Goal: Task Accomplishment & Management: Complete application form

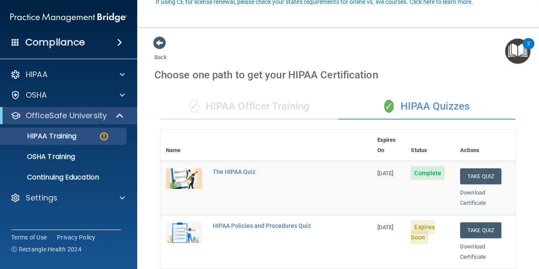
scroll to position [86, 0]
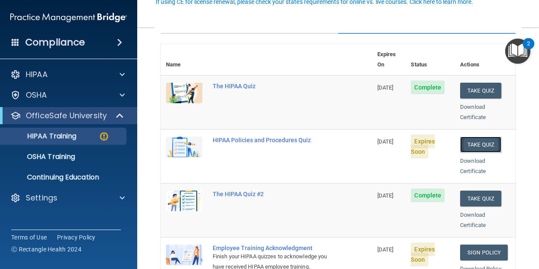
click at [477, 137] on button "Take Quiz" at bounding box center [480, 145] width 41 height 16
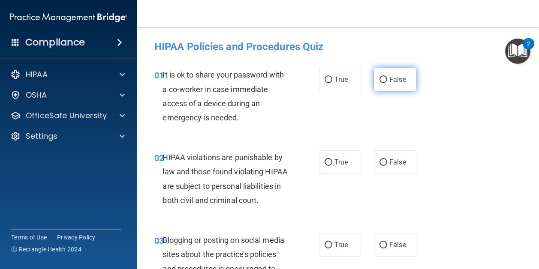
click at [379, 78] on input "False" at bounding box center [383, 80] width 8 height 6
radio input "true"
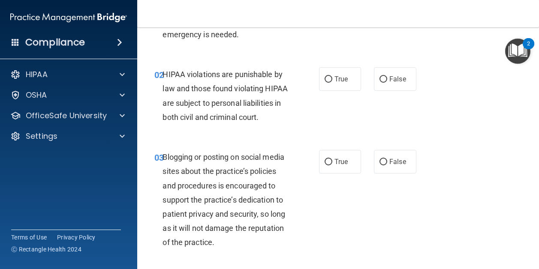
scroll to position [86, 0]
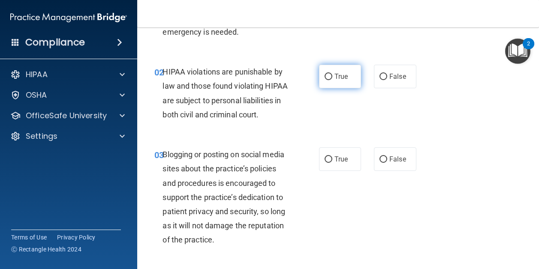
click at [325, 78] on input "True" at bounding box center [328, 77] width 8 height 6
radio input "true"
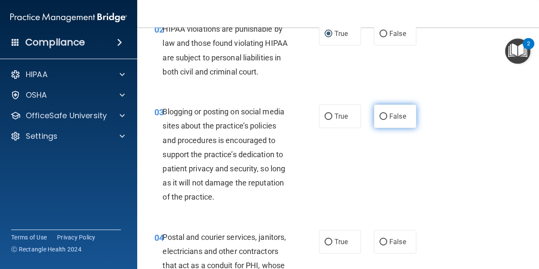
click at [379, 120] on input "False" at bounding box center [383, 117] width 8 height 6
radio input "true"
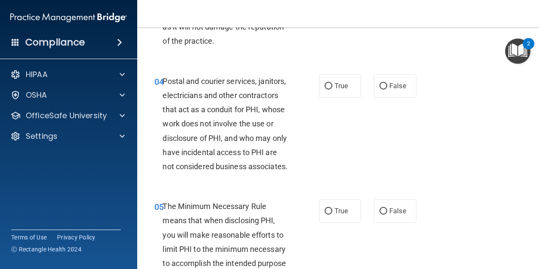
scroll to position [300, 0]
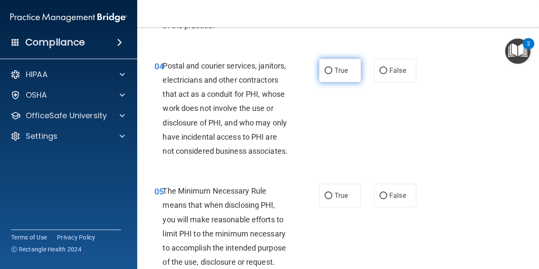
click at [325, 74] on input "True" at bounding box center [328, 71] width 8 height 6
radio input "true"
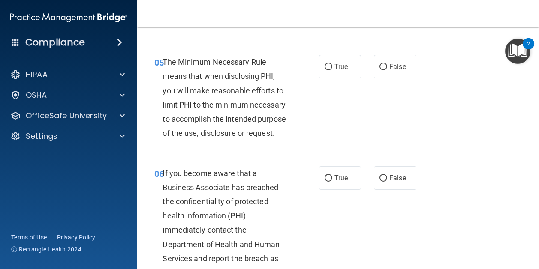
scroll to position [471, 0]
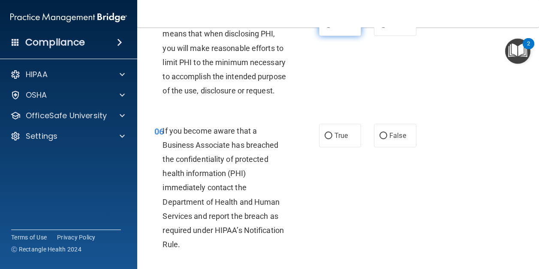
click at [326, 28] on input "True" at bounding box center [328, 24] width 8 height 6
radio input "true"
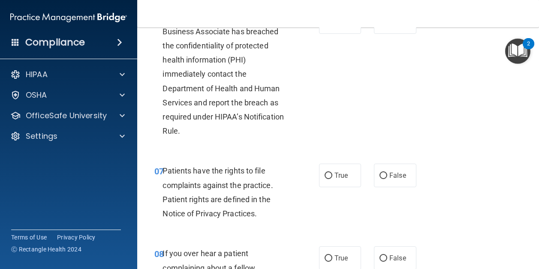
scroll to position [600, 0]
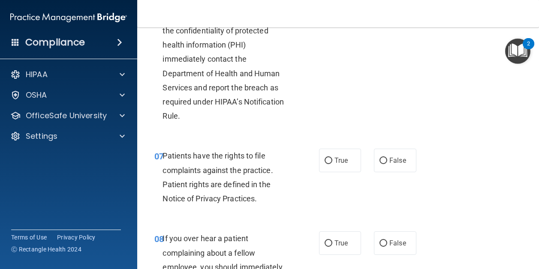
click at [379, 11] on input "False" at bounding box center [383, 7] width 8 height 6
radio input "true"
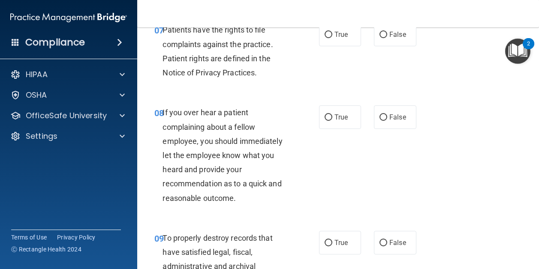
scroll to position [729, 0]
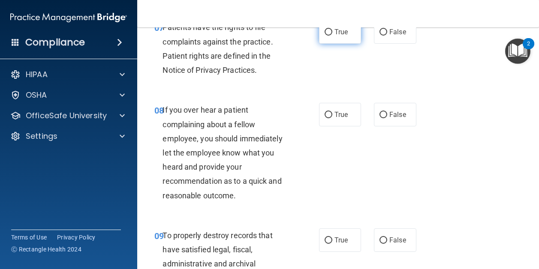
click at [326, 36] on input "True" at bounding box center [328, 32] width 8 height 6
radio input "true"
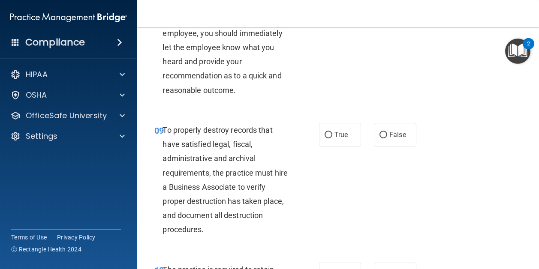
scroll to position [857, 0]
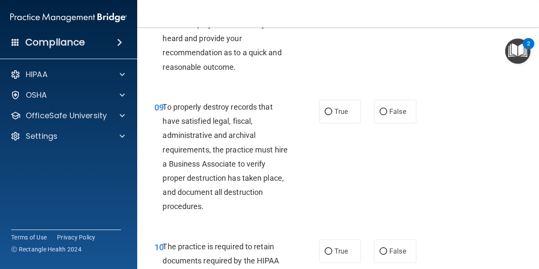
radio input "true"
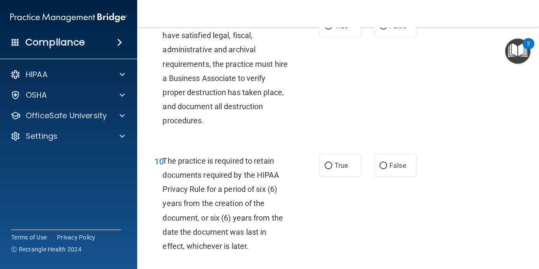
scroll to position [986, 0]
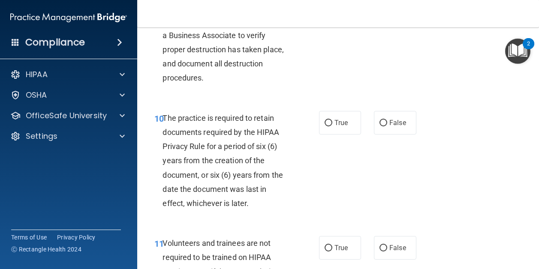
radio input "true"
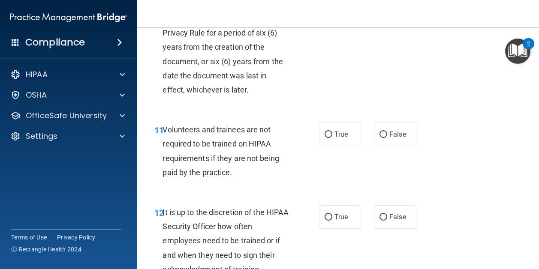
scroll to position [1114, 0]
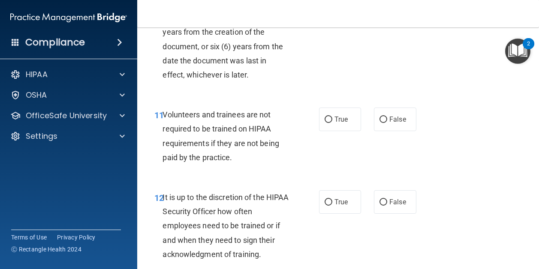
radio input "true"
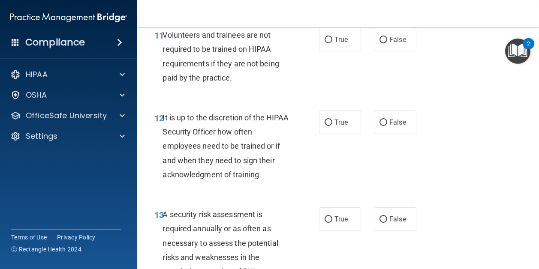
scroll to position [1200, 0]
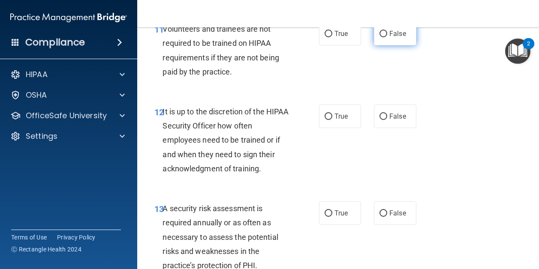
click at [381, 37] on input "False" at bounding box center [383, 34] width 8 height 6
radio input "true"
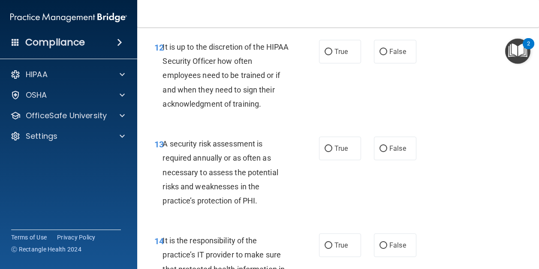
scroll to position [1286, 0]
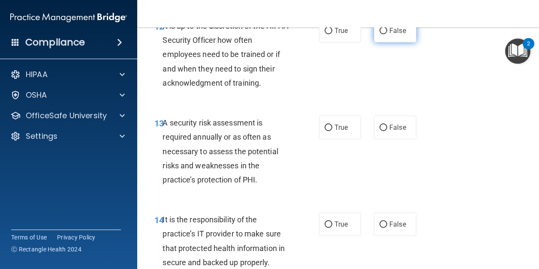
click at [380, 34] on input "False" at bounding box center [383, 31] width 8 height 6
radio input "true"
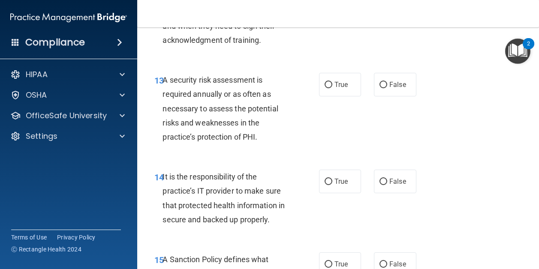
scroll to position [1371, 0]
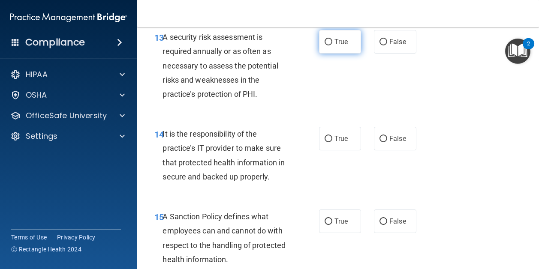
click at [327, 45] on input "True" at bounding box center [328, 42] width 8 height 6
radio input "true"
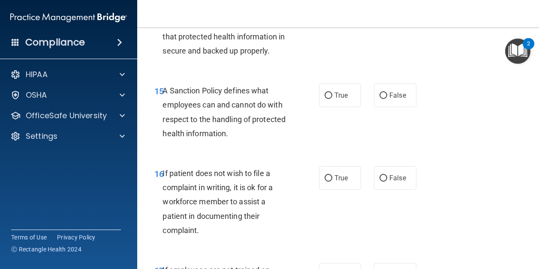
scroll to position [1500, 0]
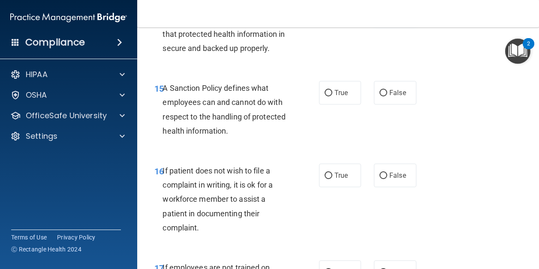
click at [379, 14] on input "False" at bounding box center [383, 10] width 8 height 6
radio input "true"
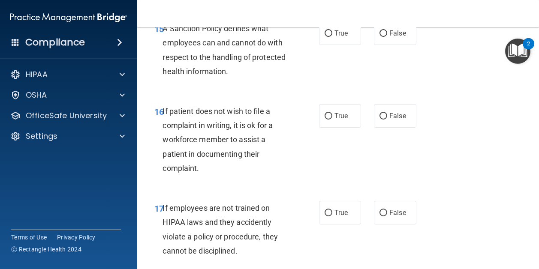
scroll to position [1586, 0]
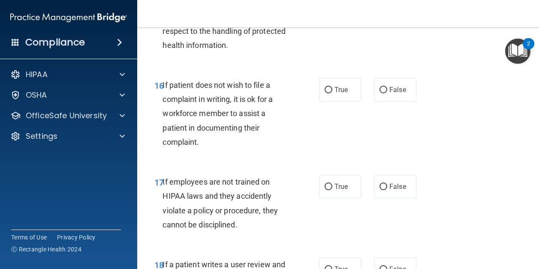
click at [380, 11] on input "False" at bounding box center [383, 7] width 8 height 6
radio input "true"
click at [324, 93] on input "True" at bounding box center [328, 90] width 8 height 6
radio input "true"
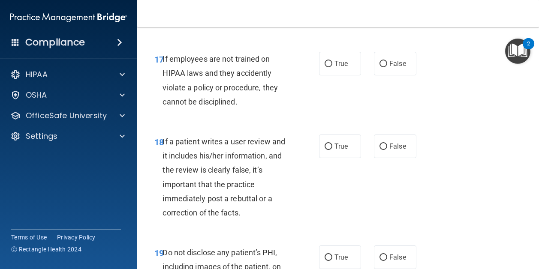
scroll to position [1714, 0]
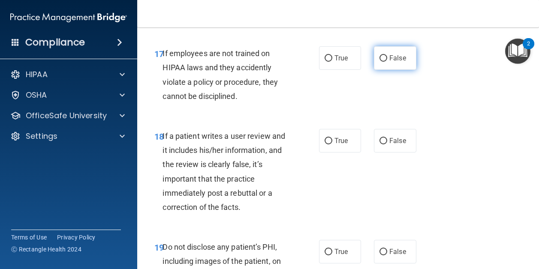
click at [379, 62] on input "False" at bounding box center [383, 58] width 8 height 6
radio input "true"
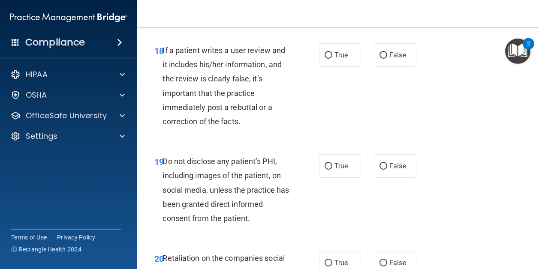
scroll to position [1843, 0]
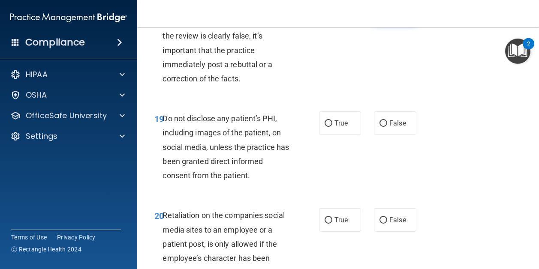
click at [379, 16] on input "False" at bounding box center [383, 12] width 8 height 6
radio input "true"
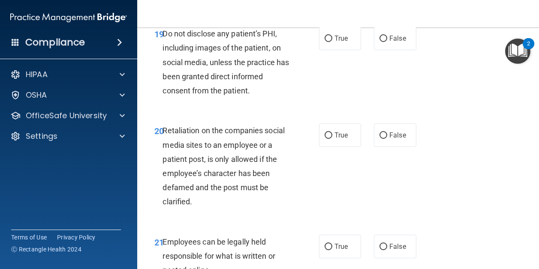
scroll to position [1929, 0]
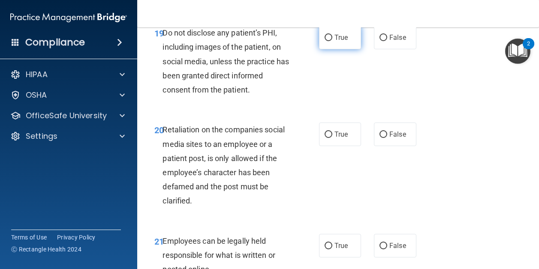
click at [324, 41] on input "True" at bounding box center [328, 38] width 8 height 6
radio input "true"
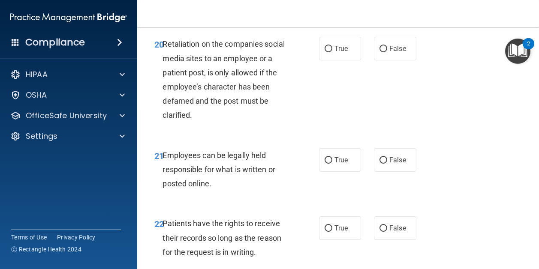
scroll to position [2057, 0]
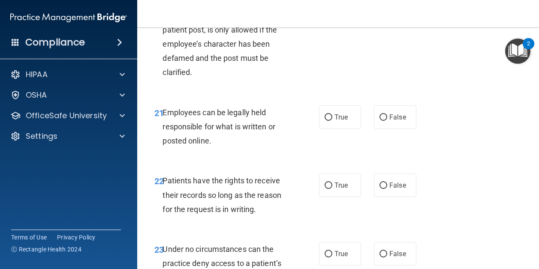
click at [379, 9] on input "False" at bounding box center [383, 6] width 8 height 6
radio input "true"
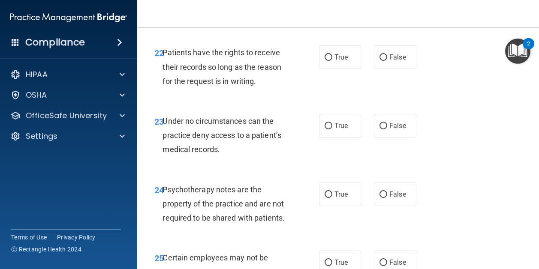
scroll to position [2186, 0]
radio input "true"
click at [379, 60] on input "False" at bounding box center [383, 57] width 8 height 6
radio input "true"
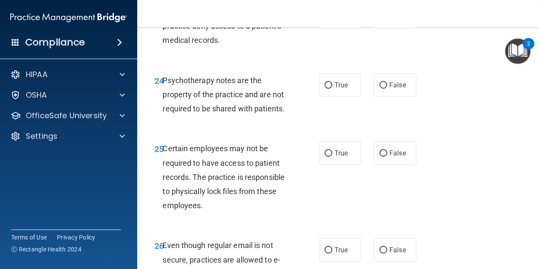
scroll to position [2314, 0]
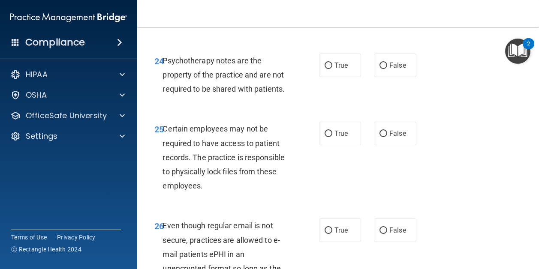
radio input "true"
click at [325, 69] on input "True" at bounding box center [328, 66] width 8 height 6
radio input "true"
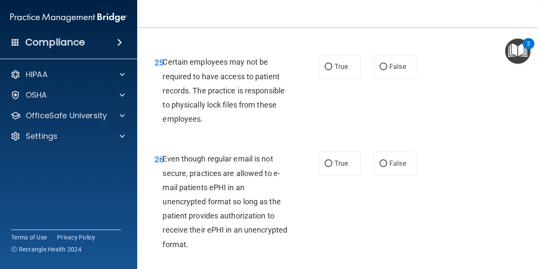
scroll to position [2400, 0]
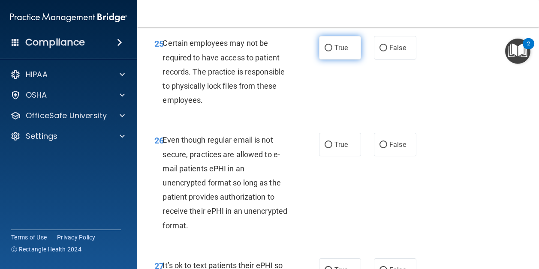
click at [326, 51] on input "True" at bounding box center [328, 48] width 8 height 6
radio input "true"
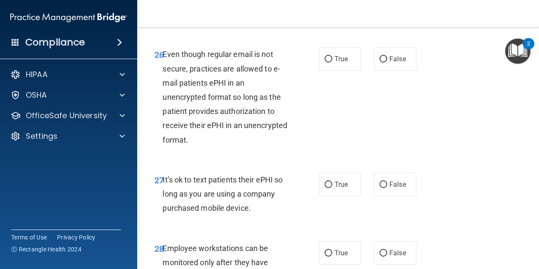
scroll to position [2529, 0]
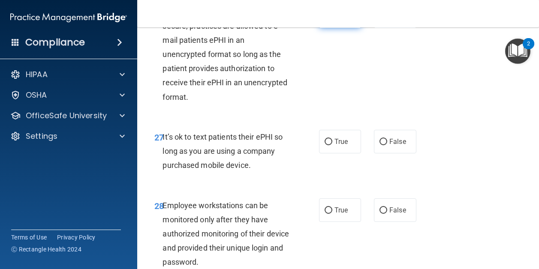
click at [326, 20] on input "True" at bounding box center [328, 16] width 8 height 6
radio input "true"
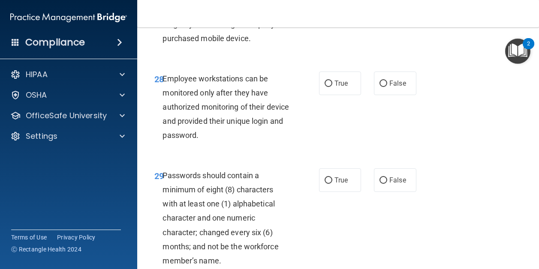
scroll to position [2657, 0]
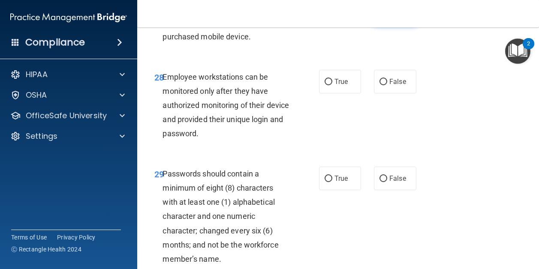
click at [379, 17] on input "False" at bounding box center [383, 13] width 8 height 6
radio input "true"
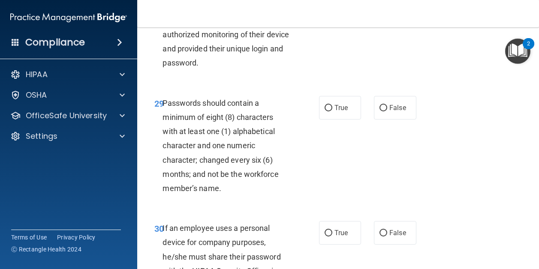
scroll to position [2743, 0]
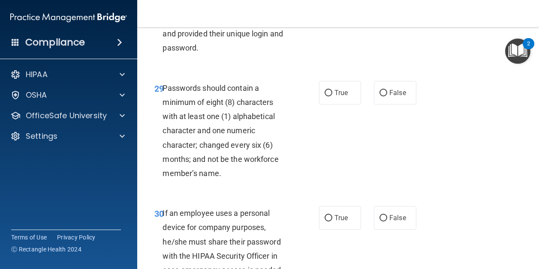
radio input "true"
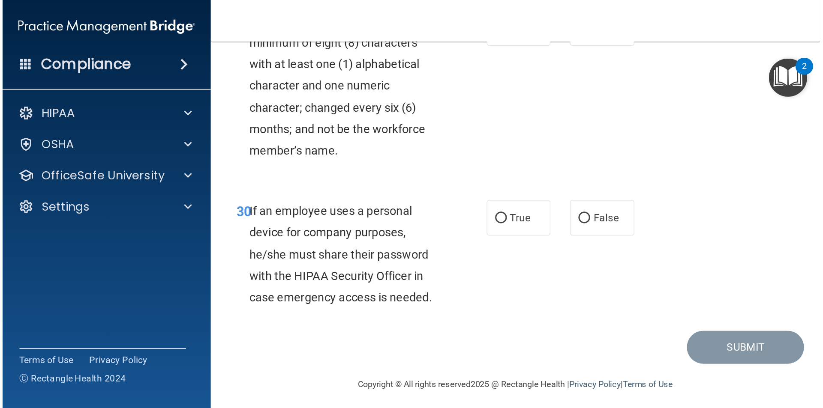
scroll to position [2829, 0]
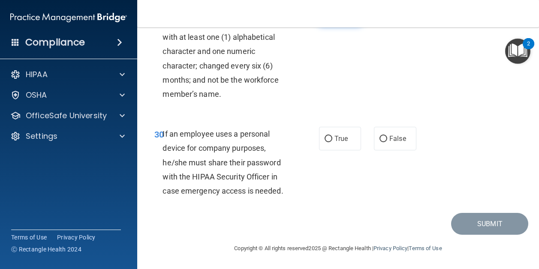
click at [324, 17] on input "True" at bounding box center [328, 14] width 8 height 6
radio input "true"
click at [379, 142] on input "False" at bounding box center [383, 139] width 8 height 6
radio input "true"
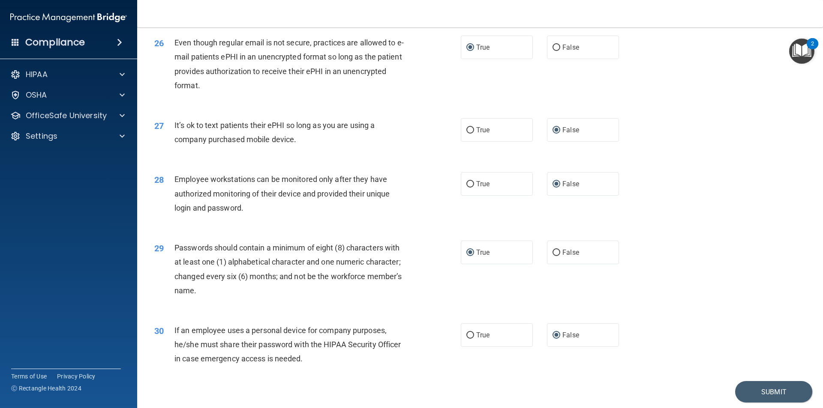
scroll to position [1743, 0]
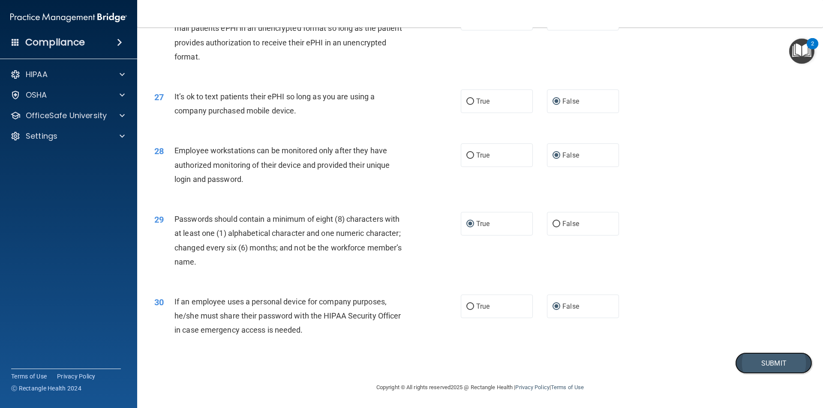
click at [538, 269] on button "Submit" at bounding box center [773, 364] width 77 height 22
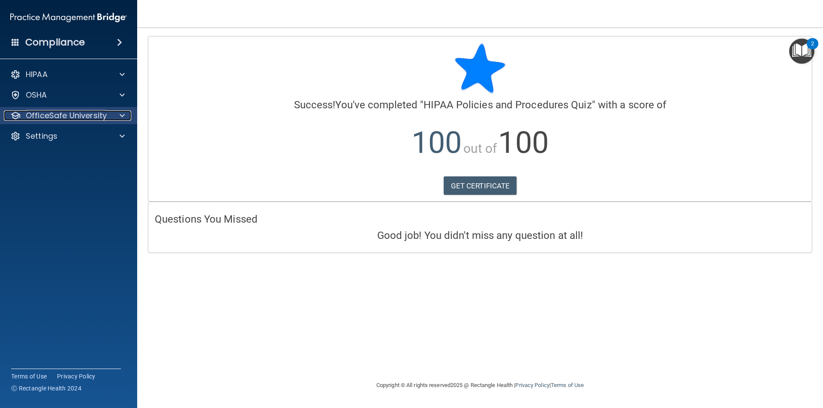
click at [69, 114] on p "OfficeSafe University" at bounding box center [66, 116] width 81 height 10
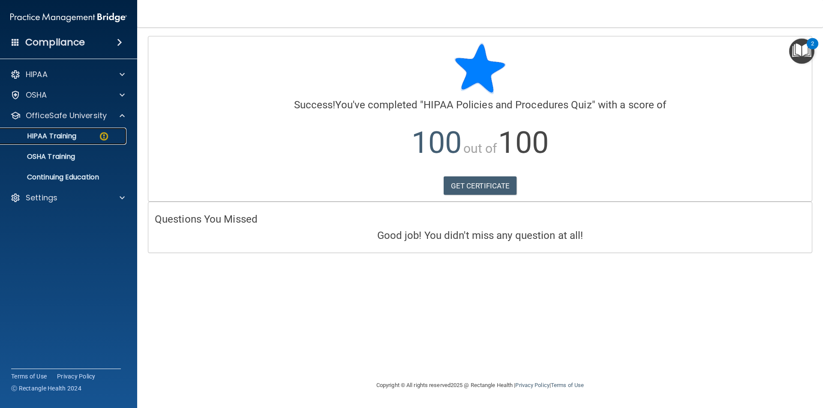
click at [102, 137] on img at bounding box center [104, 136] width 11 height 11
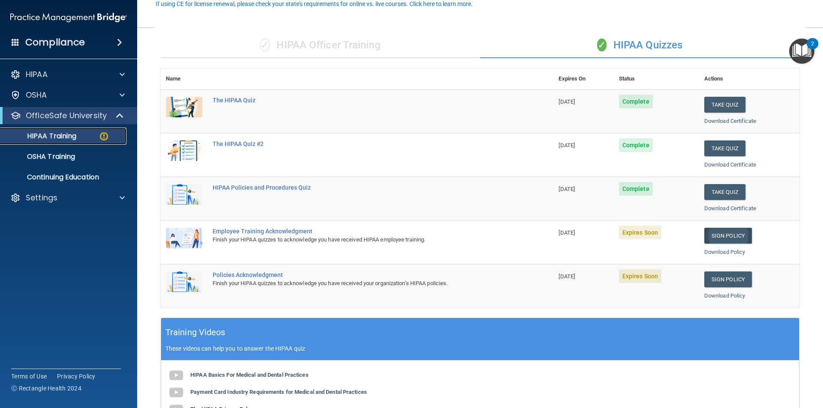
scroll to position [86, 0]
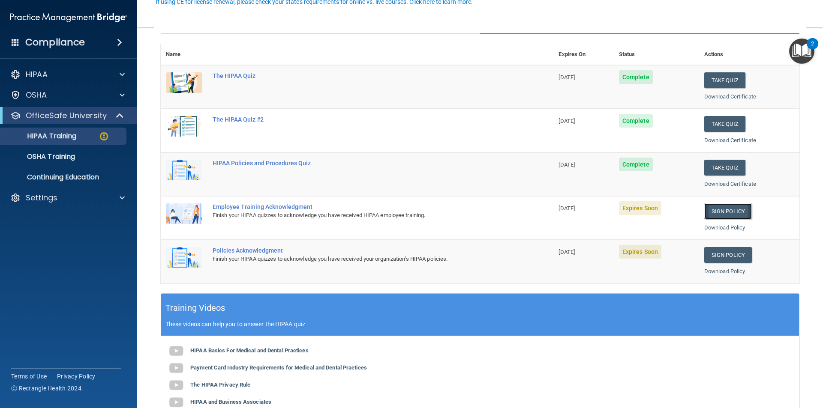
click at [538, 215] on link "Sign Policy" at bounding box center [728, 212] width 48 height 16
click at [538, 255] on link "Sign Policy" at bounding box center [728, 255] width 48 height 16
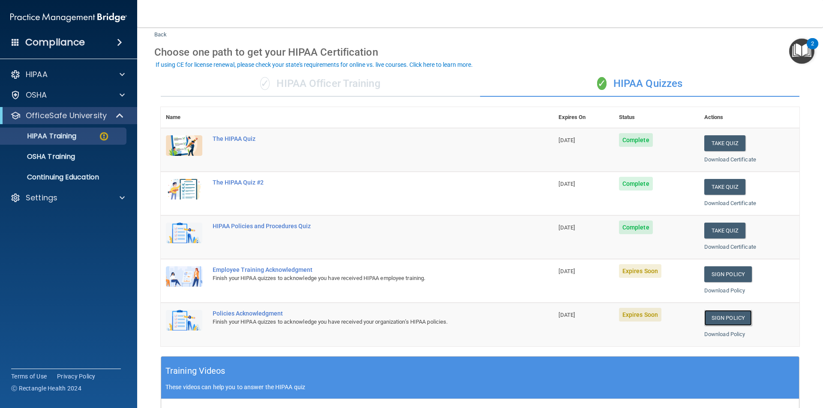
scroll to position [0, 0]
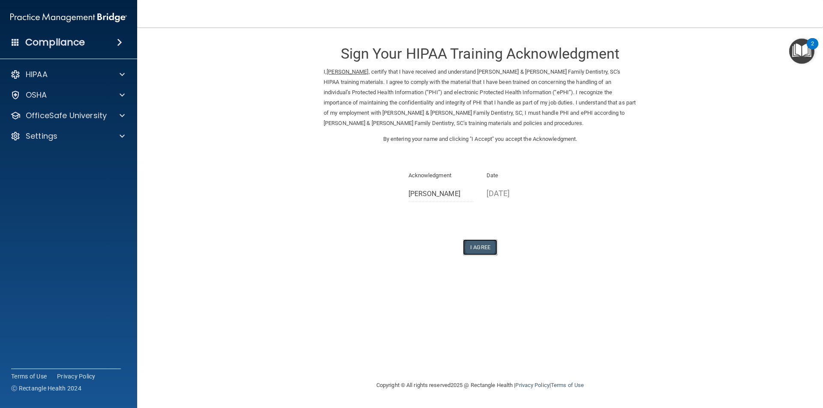
click at [474, 250] on button "I Agree" at bounding box center [480, 248] width 34 height 16
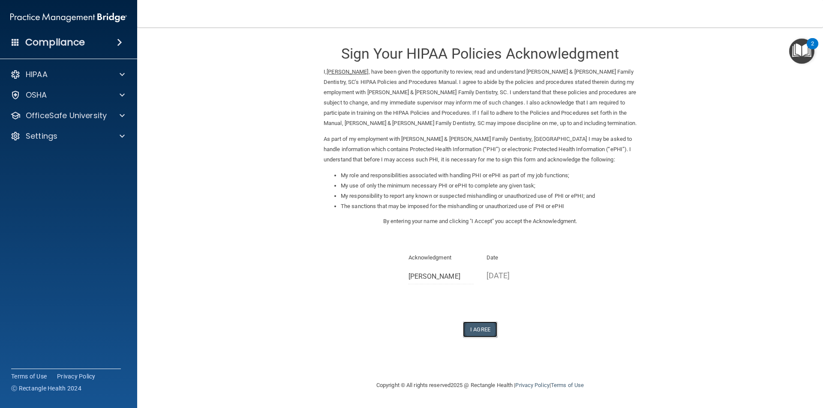
click at [482, 329] on button "I Agree" at bounding box center [480, 330] width 34 height 16
